Goal: Information Seeking & Learning: Learn about a topic

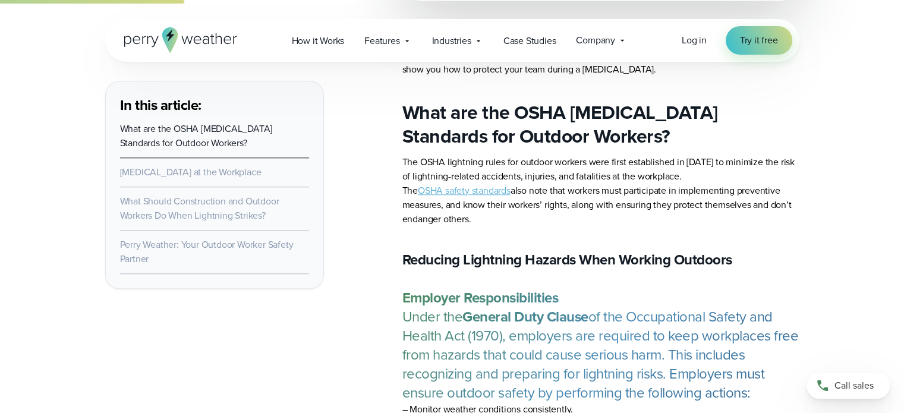
scroll to position [1189, 0]
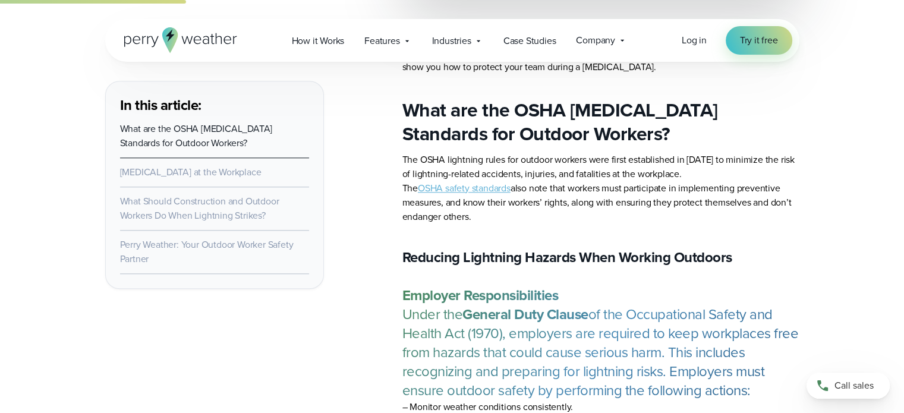
click at [492, 184] on link "OSHA safety standards" at bounding box center [464, 188] width 93 height 14
click at [202, 168] on link "[MEDICAL_DATA] at the Workplace" at bounding box center [190, 172] width 141 height 14
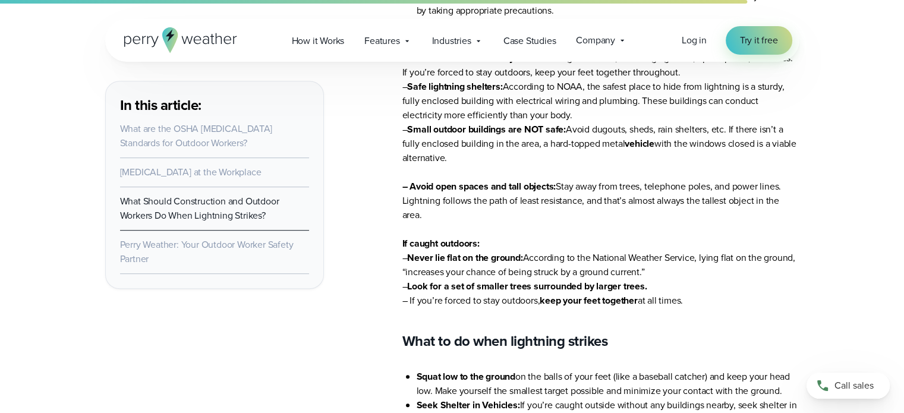
scroll to position [5117, 0]
click at [217, 138] on link "What are the OSHA [MEDICAL_DATA] Standards for Outdoor Workers?" at bounding box center [196, 136] width 153 height 28
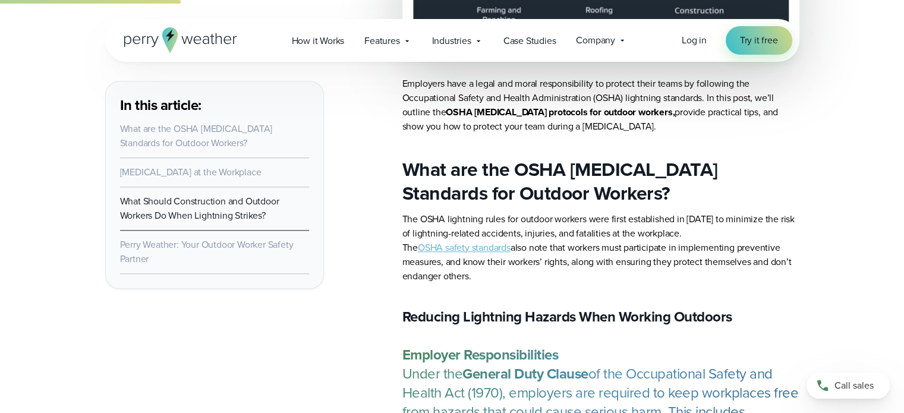
scroll to position [1103, 0]
